Goal: Task Accomplishment & Management: Manage account settings

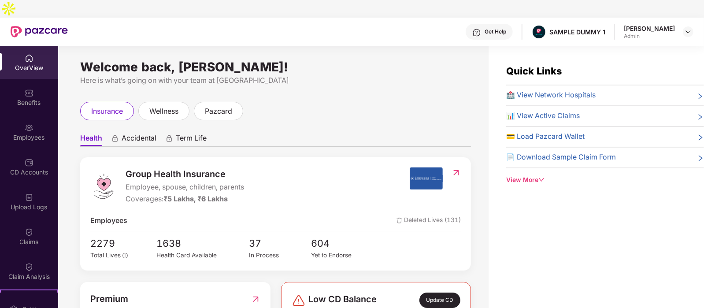
click at [142, 133] on span "Accidental" at bounding box center [139, 139] width 35 height 13
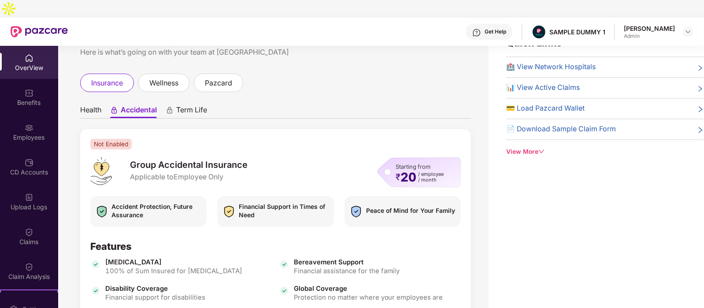
click at [92, 105] on span "Health" at bounding box center [90, 111] width 21 height 13
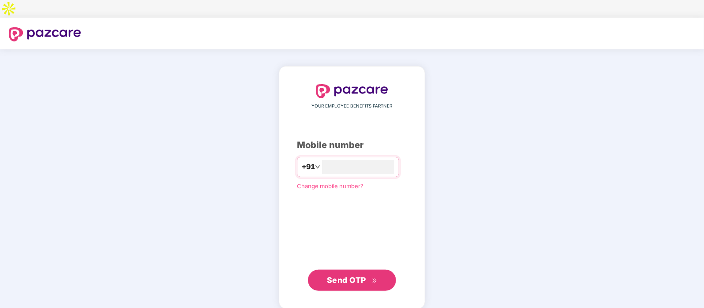
type input "**********"
click at [355, 275] on span "Send OTP" at bounding box center [346, 279] width 39 height 9
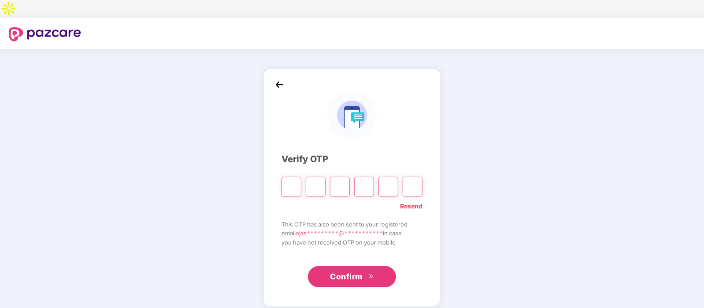
type input "*"
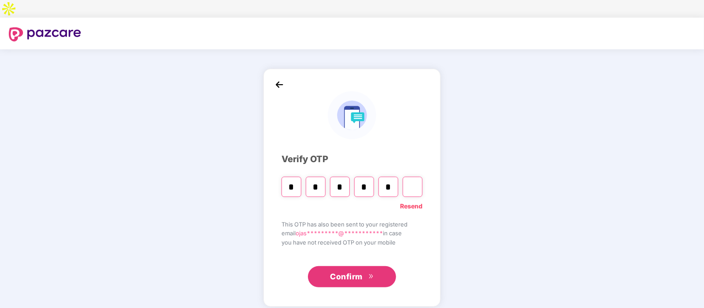
type input "*"
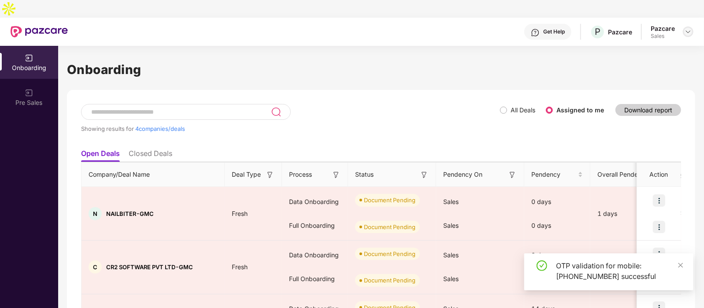
click at [686, 28] on img at bounding box center [687, 31] width 7 height 7
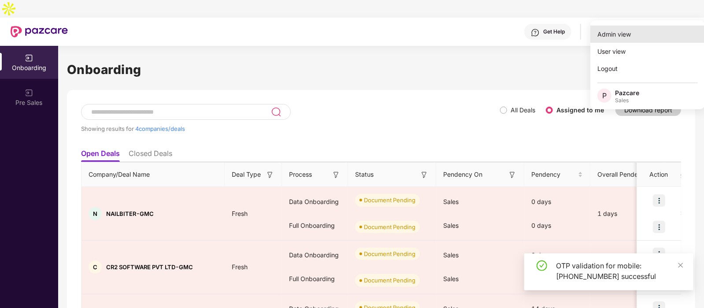
click at [621, 36] on div "Admin view" at bounding box center [647, 34] width 115 height 17
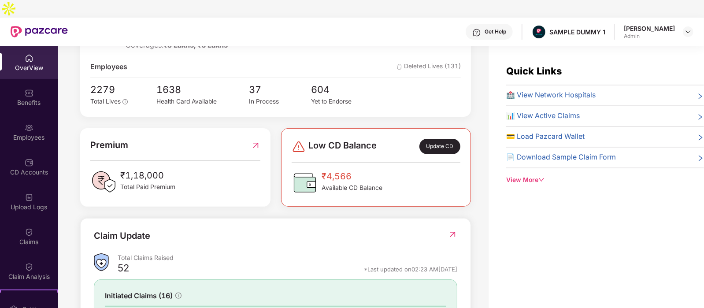
scroll to position [156, 0]
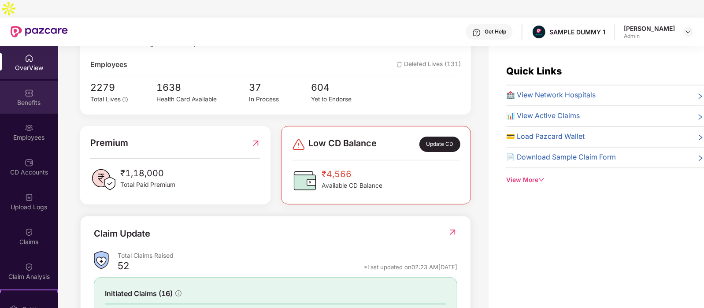
click at [37, 81] on div "Benefits" at bounding box center [29, 97] width 58 height 33
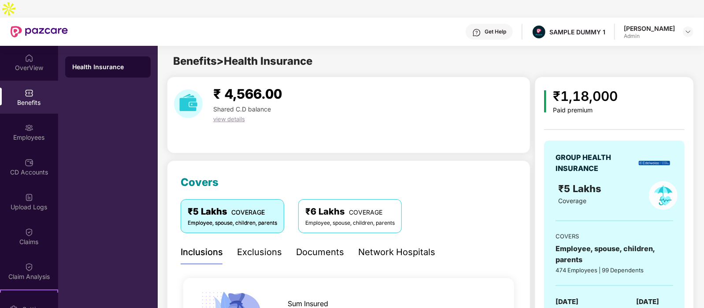
click at [250, 245] on div "Exclusions" at bounding box center [259, 252] width 45 height 14
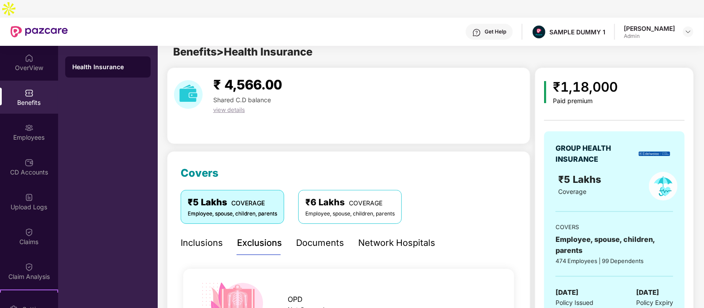
scroll to position [9, 0]
click at [303, 237] on div "Documents" at bounding box center [320, 244] width 48 height 14
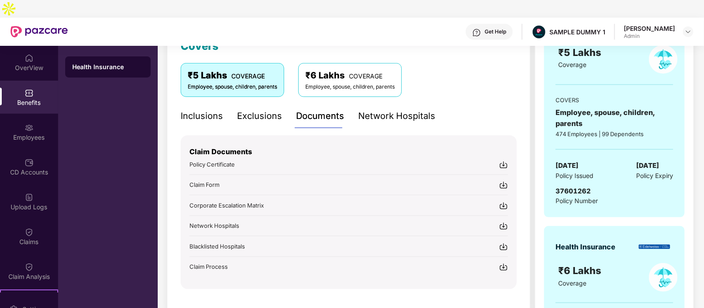
scroll to position [143, 0]
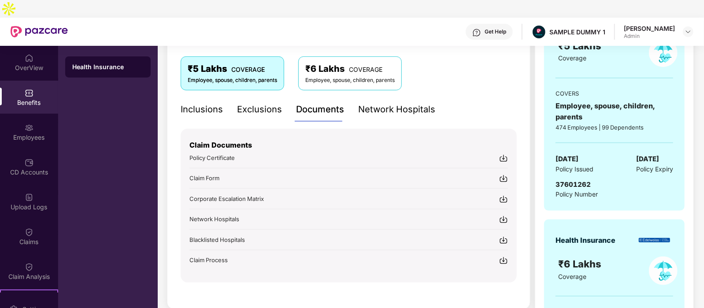
click at [387, 103] on div "Network Hospitals" at bounding box center [396, 110] width 77 height 14
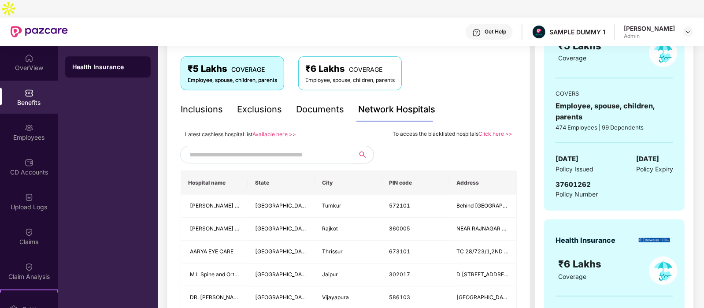
click at [233, 148] on input "text" at bounding box center [264, 154] width 151 height 13
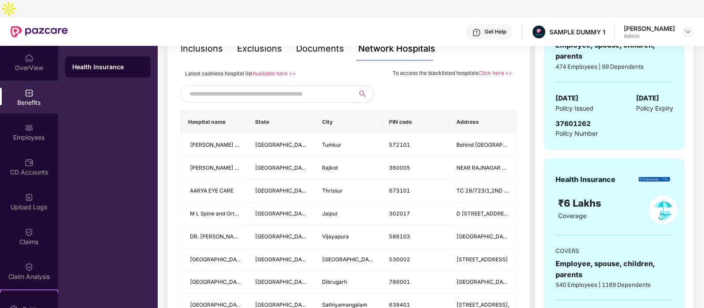
scroll to position [196, 0]
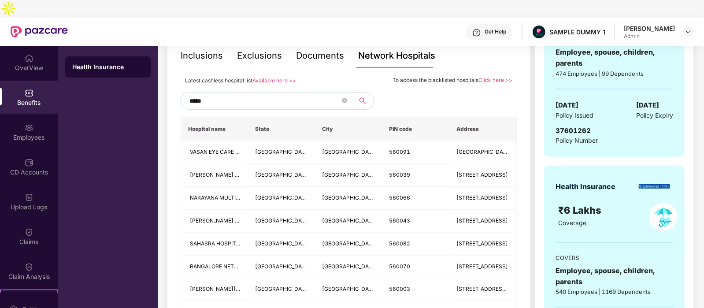
type input "******"
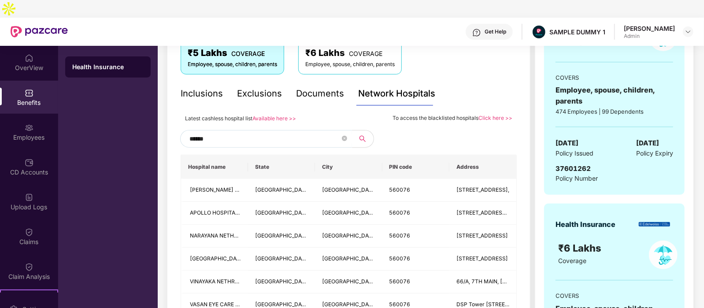
scroll to position [159, 0]
click at [344, 136] on icon "close-circle" at bounding box center [344, 138] width 5 height 5
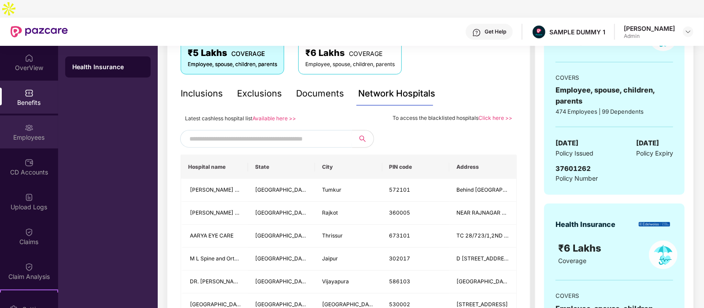
click at [23, 133] on div "Employees" at bounding box center [29, 137] width 58 height 9
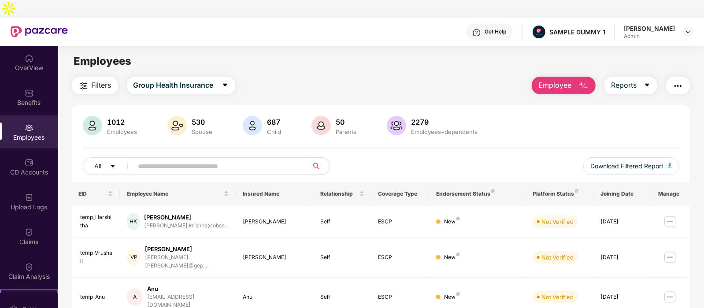
click at [563, 80] on span "Employee" at bounding box center [554, 85] width 33 height 11
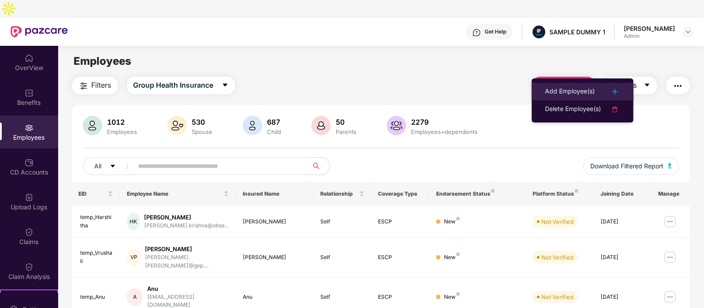
click at [555, 91] on div "Add Employee(s)" at bounding box center [570, 91] width 50 height 11
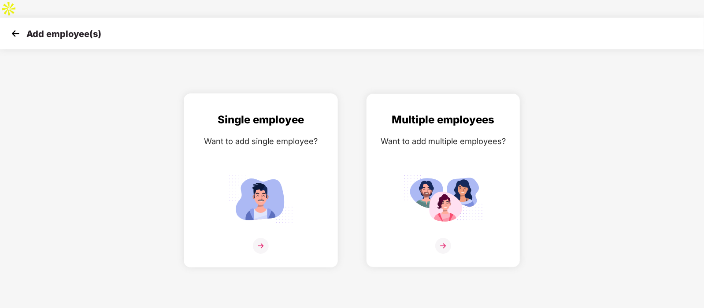
click at [228, 144] on div "Single employee Want to add single employee?" at bounding box center [261, 187] width 136 height 153
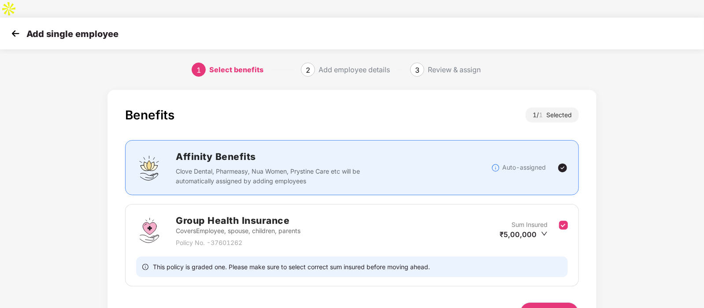
click at [559, 302] on button "Next" at bounding box center [549, 312] width 59 height 21
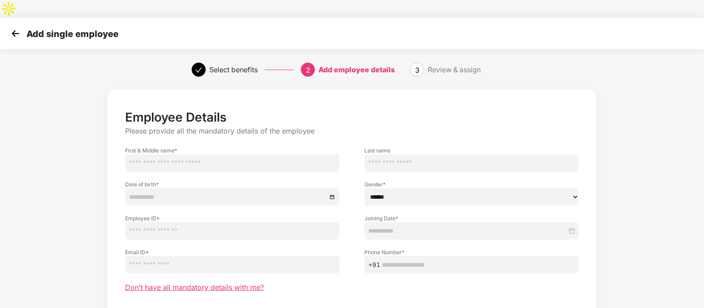
click at [220, 283] on span "Don’t have all mandatory details with me?" at bounding box center [194, 287] width 139 height 9
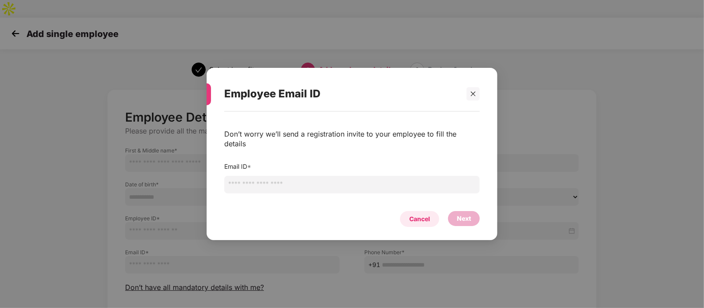
click at [416, 216] on div "Cancel" at bounding box center [419, 219] width 21 height 10
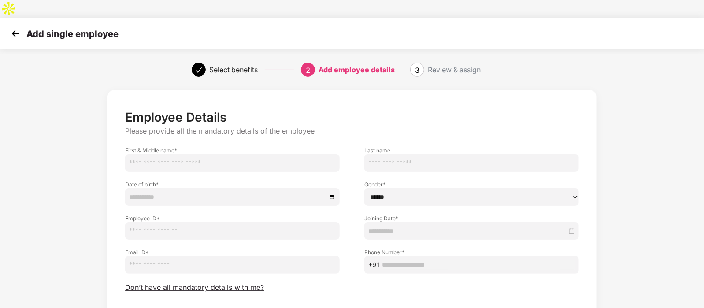
click at [12, 27] on img at bounding box center [15, 33] width 13 height 13
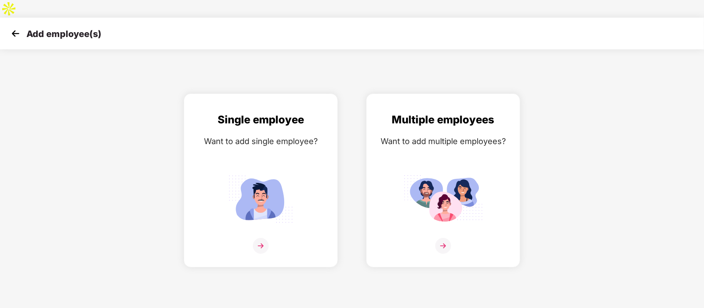
click at [12, 27] on img at bounding box center [15, 33] width 13 height 13
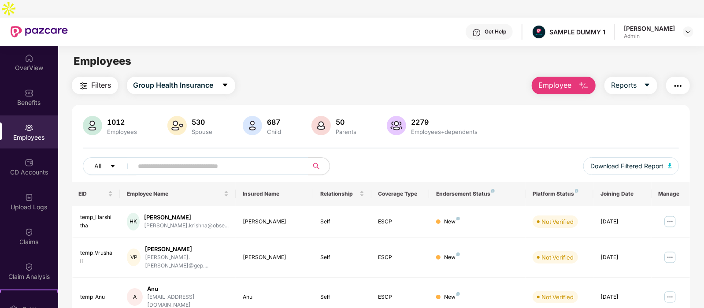
click at [553, 80] on span "Employee" at bounding box center [554, 85] width 33 height 11
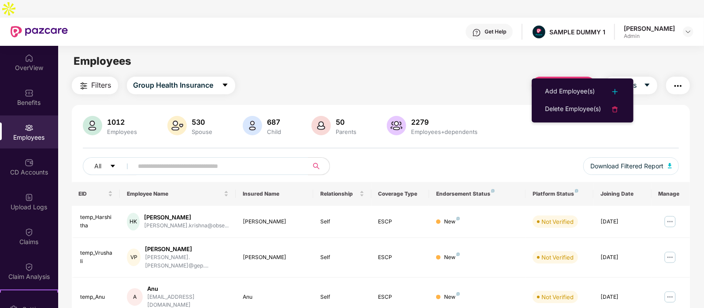
click at [513, 77] on div "Filters Group Health Insurance Employee Reports" at bounding box center [381, 86] width 618 height 18
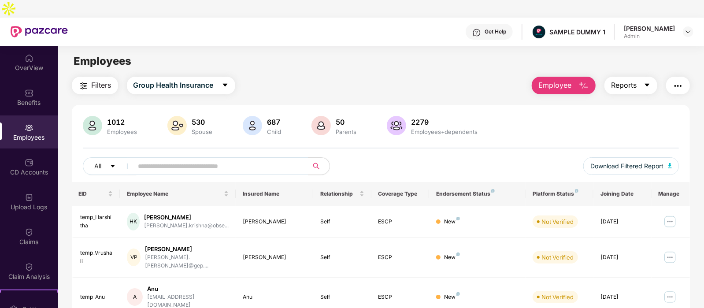
click at [636, 80] on span "Reports" at bounding box center [624, 85] width 26 height 11
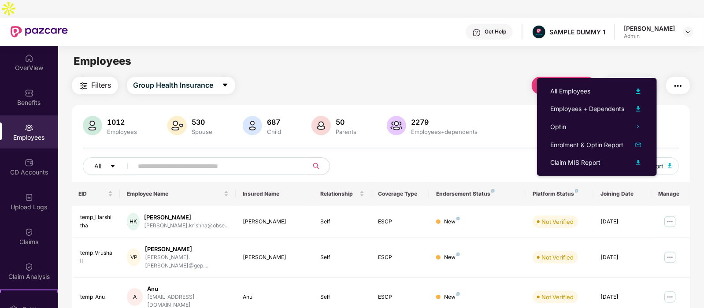
click at [466, 77] on div "Filters Group Health Insurance Employee Reports" at bounding box center [381, 86] width 618 height 18
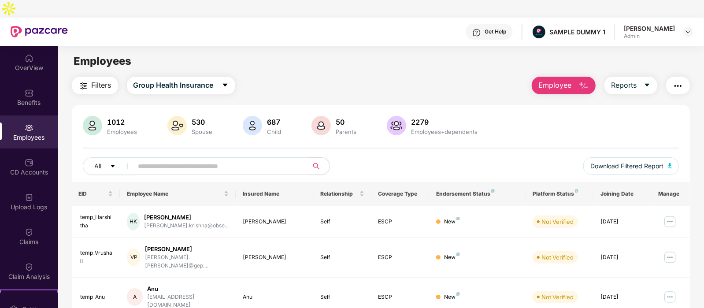
click at [674, 77] on button "button" at bounding box center [678, 86] width 24 height 18
click at [467, 54] on main "Employees Filters Group Health Insurance Employee Reports 1012 Employees 530 Sp…" at bounding box center [380, 200] width 645 height 308
click at [36, 150] on div "CD Accounts" at bounding box center [29, 166] width 58 height 33
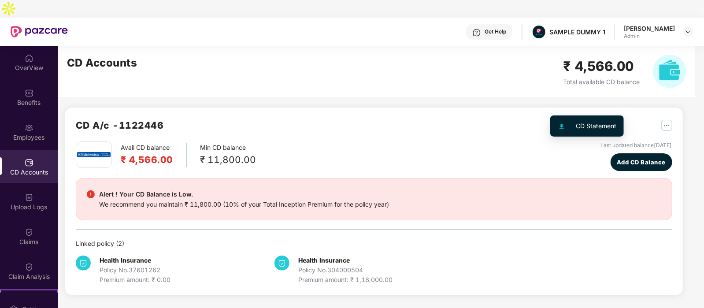
click at [661, 120] on img "button" at bounding box center [666, 125] width 11 height 11
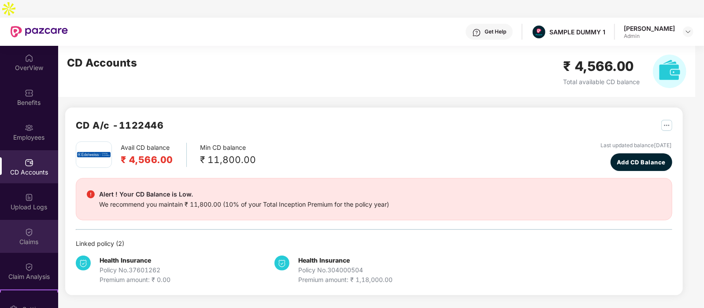
click at [24, 237] on div "Claims" at bounding box center [29, 241] width 58 height 9
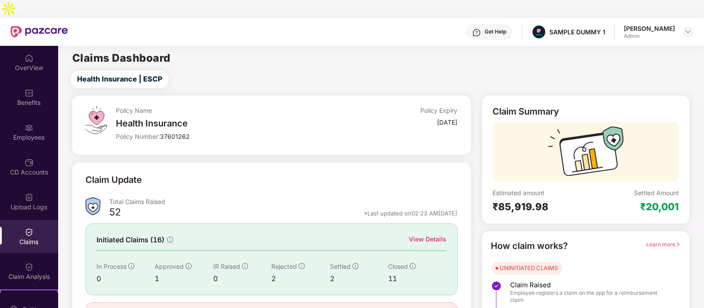
click at [422, 234] on div "View Details" at bounding box center [427, 239] width 37 height 10
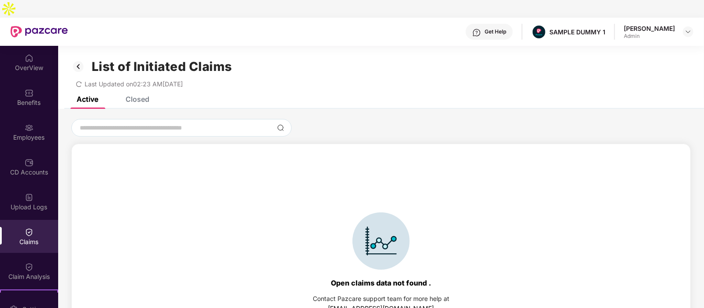
click at [134, 95] on div "Closed" at bounding box center [138, 99] width 24 height 9
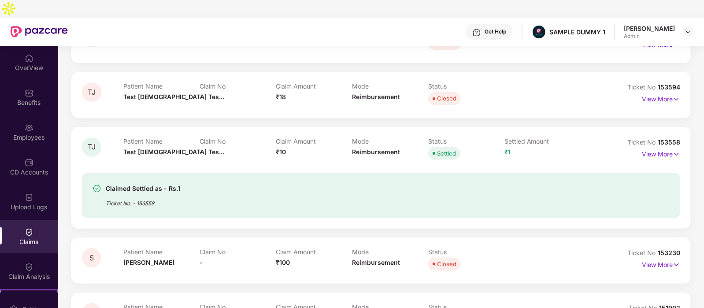
scroll to position [126, 0]
click at [656, 148] on p "View More" at bounding box center [661, 154] width 38 height 12
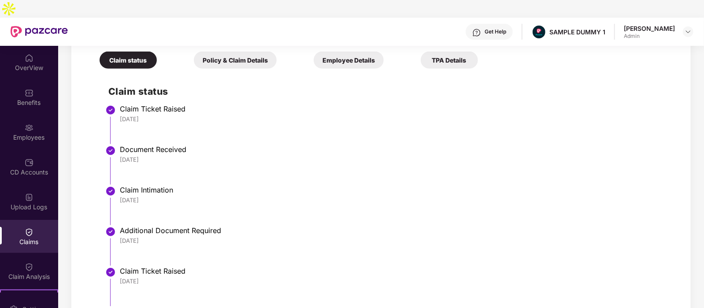
scroll to position [349, 0]
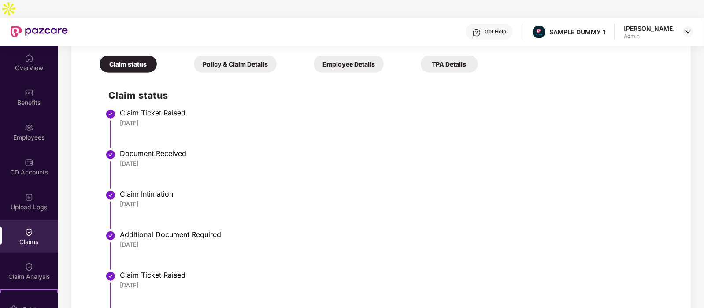
click at [200, 55] on div "Policy & Claim Details" at bounding box center [235, 63] width 83 height 17
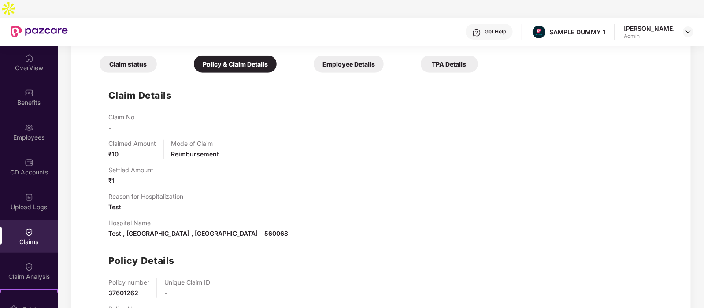
click at [314, 55] on div "Employee Details" at bounding box center [349, 63] width 70 height 17
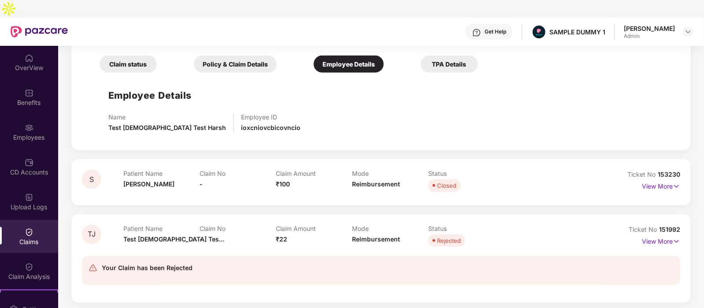
click at [421, 55] on div "TPA Details" at bounding box center [449, 63] width 57 height 17
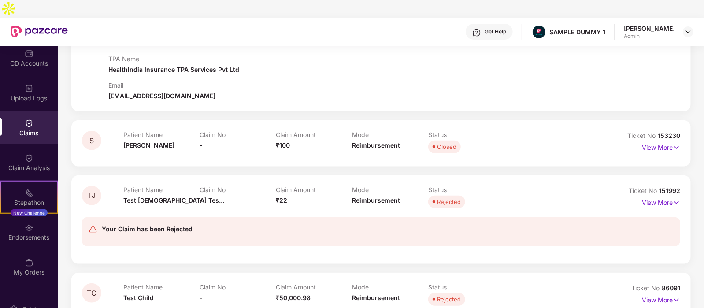
scroll to position [136, 0]
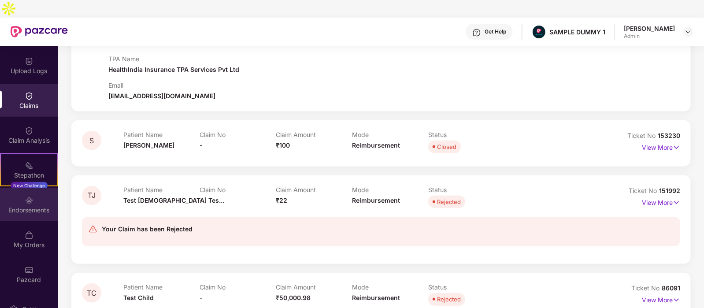
click at [43, 188] on div "Endorsements" at bounding box center [29, 204] width 58 height 33
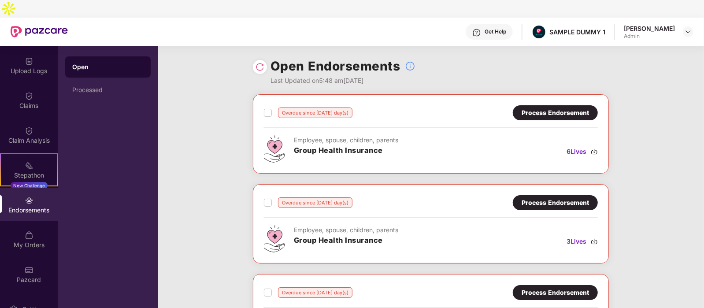
click at [559, 108] on div "Process Endorsement" at bounding box center [554, 113] width 67 height 10
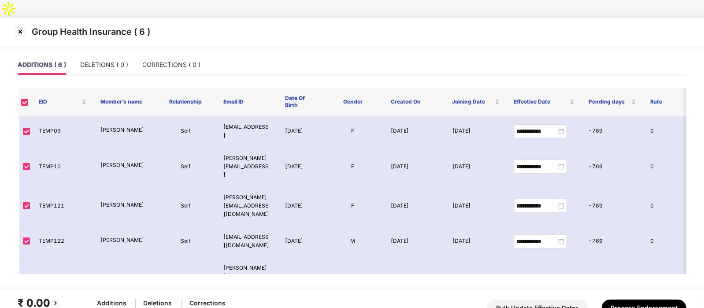
click at [25, 25] on img at bounding box center [20, 32] width 14 height 14
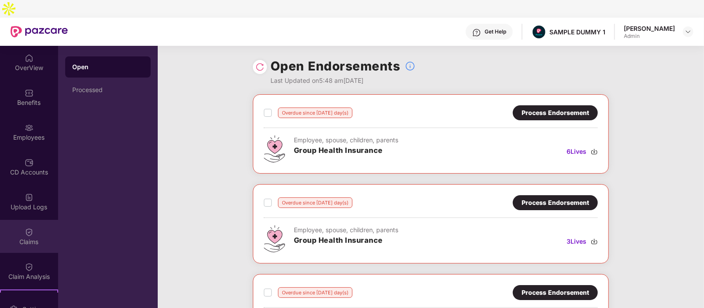
scroll to position [136, 0]
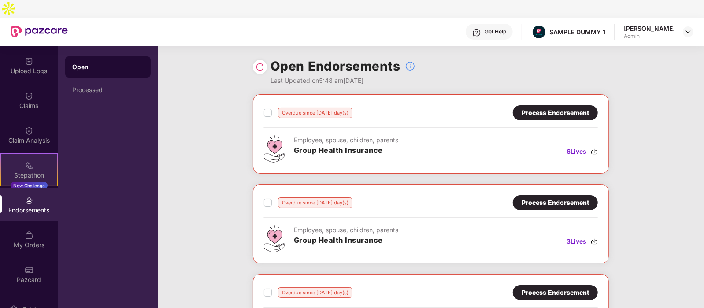
click at [35, 153] on div "Stepathon New Challenge" at bounding box center [29, 169] width 58 height 33
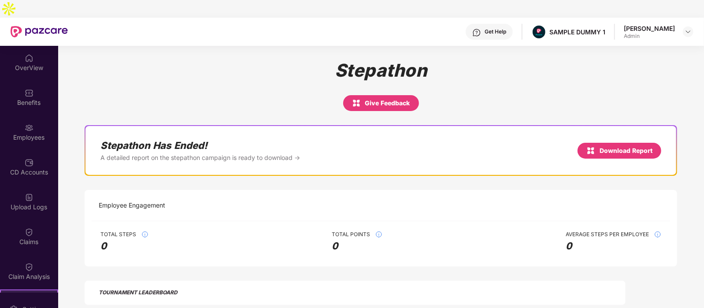
click at [24, 27] on div at bounding box center [39, 32] width 57 height 28
click at [26, 63] on div "OverView" at bounding box center [29, 67] width 58 height 9
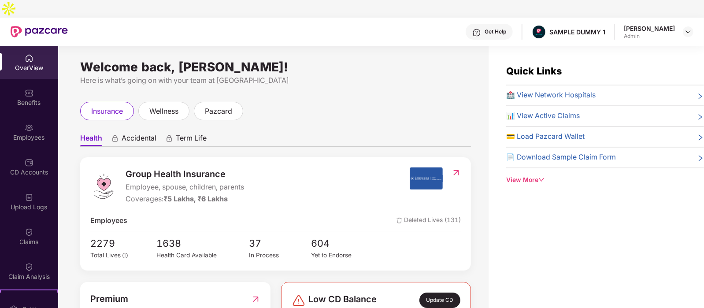
click at [489, 24] on div "Get Help" at bounding box center [489, 32] width 47 height 16
click at [391, 75] on div "Here is what’s going on with your team at [GEOGRAPHIC_DATA]" at bounding box center [275, 80] width 391 height 11
